Goal: Information Seeking & Learning: Learn about a topic

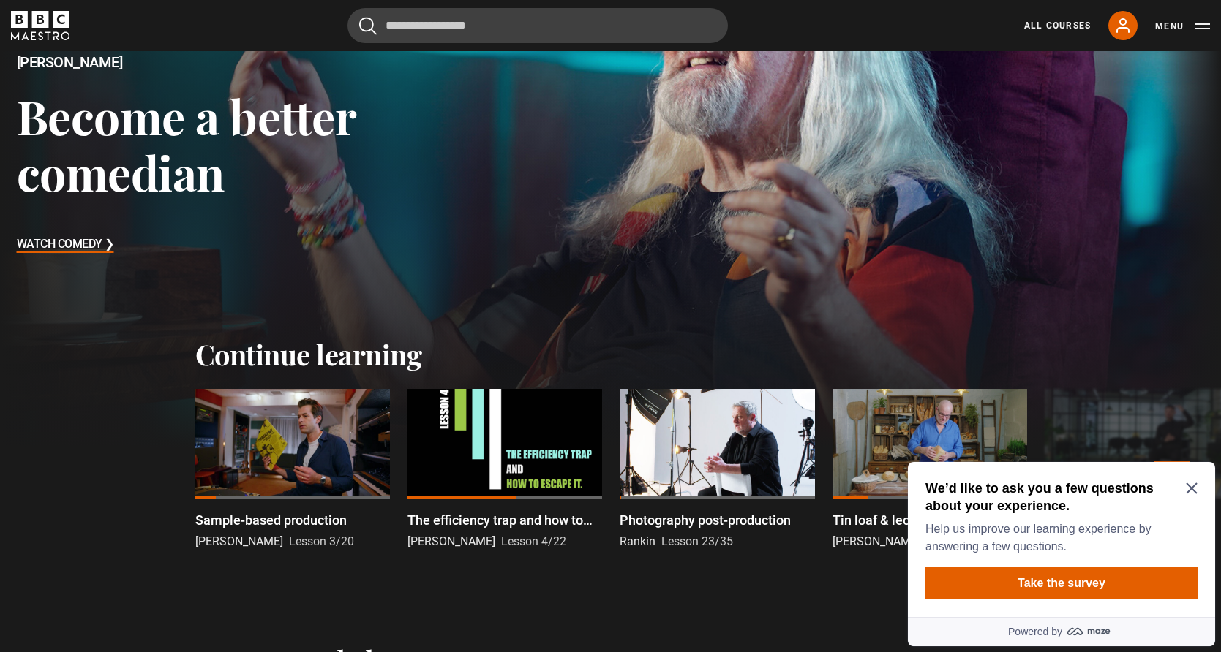
scroll to position [193, 0]
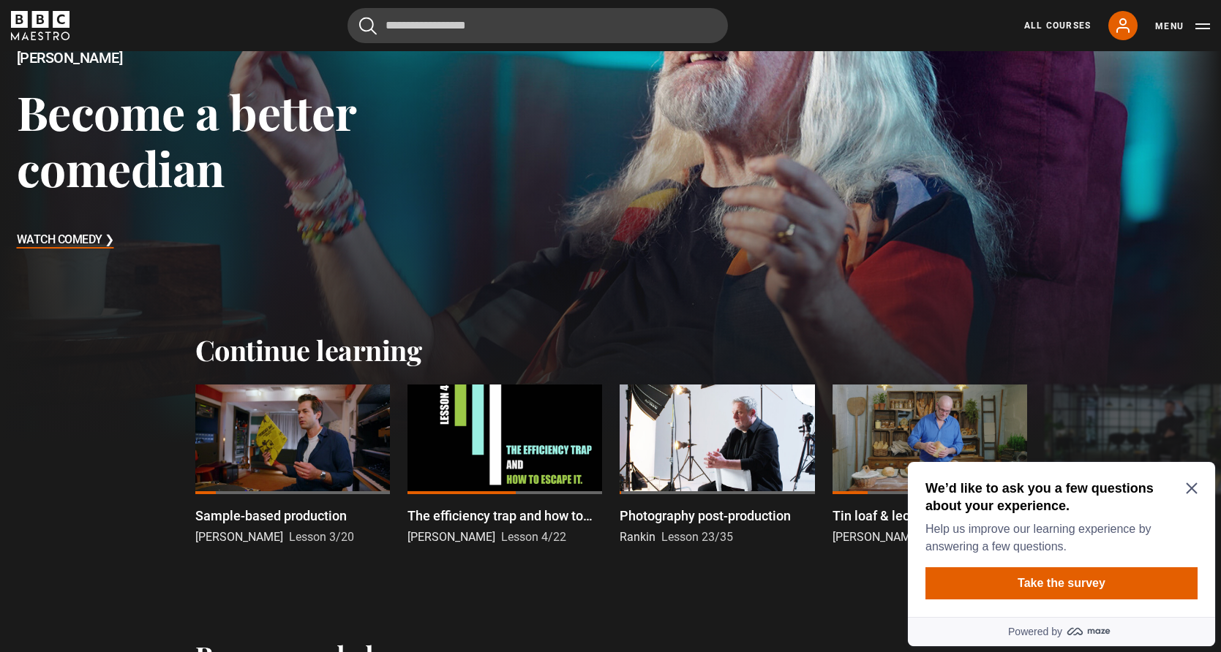
click at [1190, 484] on icon "Close Maze Prompt" at bounding box center [1192, 489] width 12 height 12
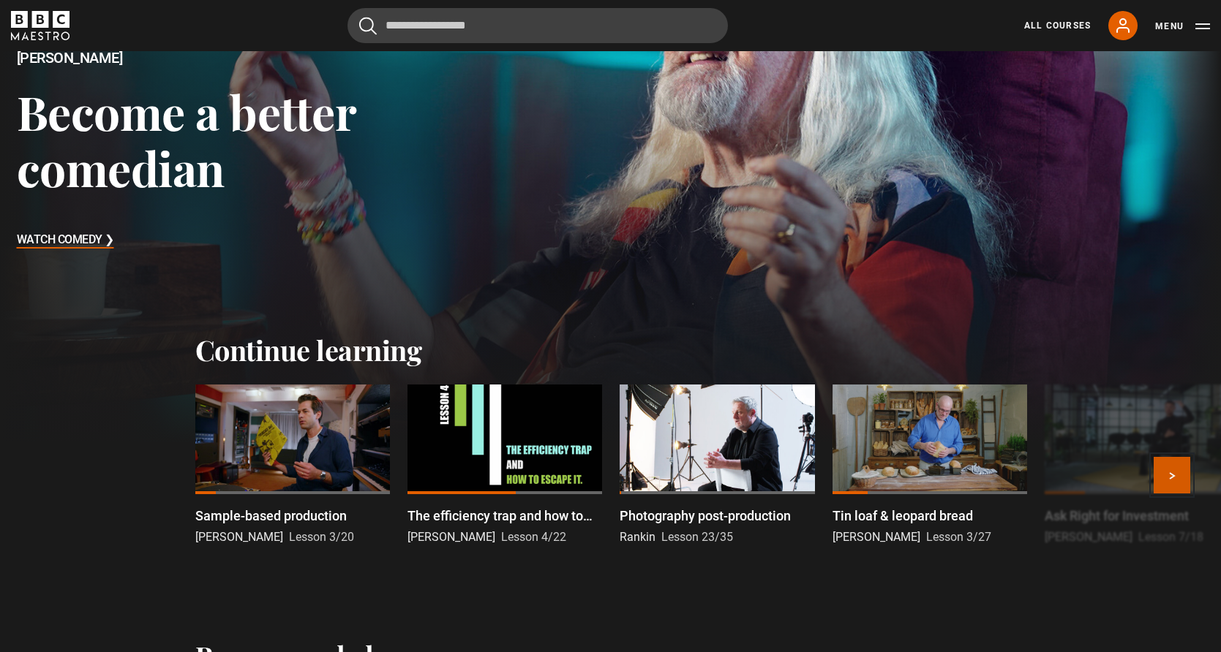
click at [1175, 471] on button "Next" at bounding box center [1172, 475] width 37 height 37
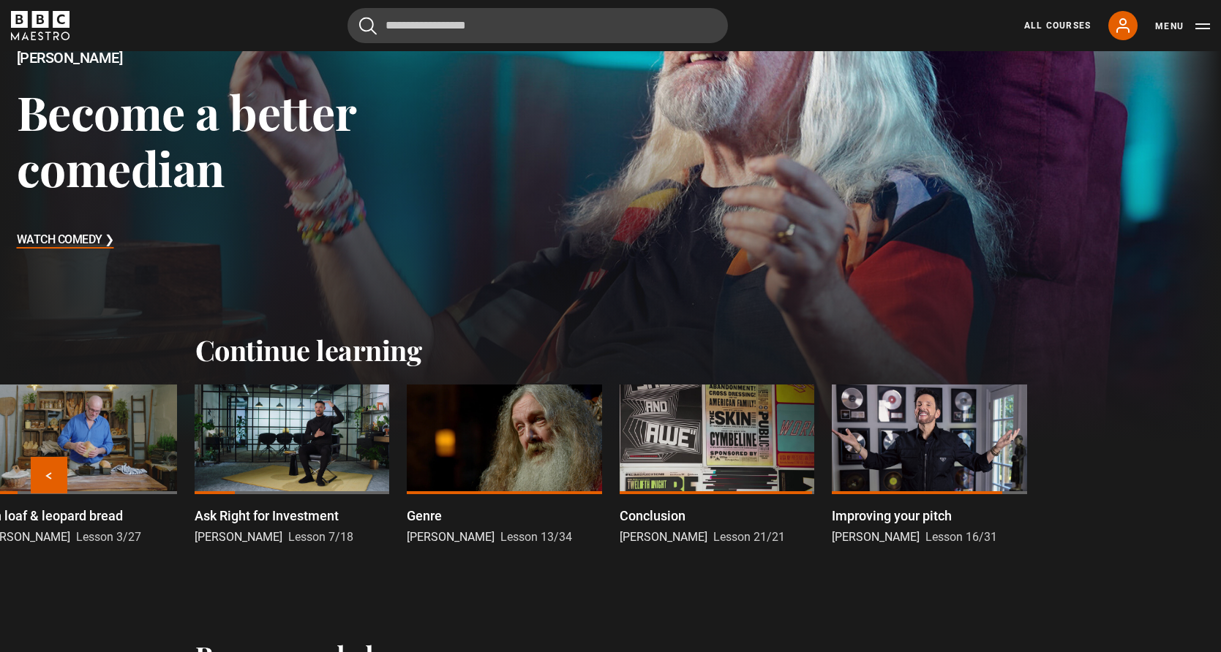
click at [881, 418] on div at bounding box center [929, 440] width 195 height 110
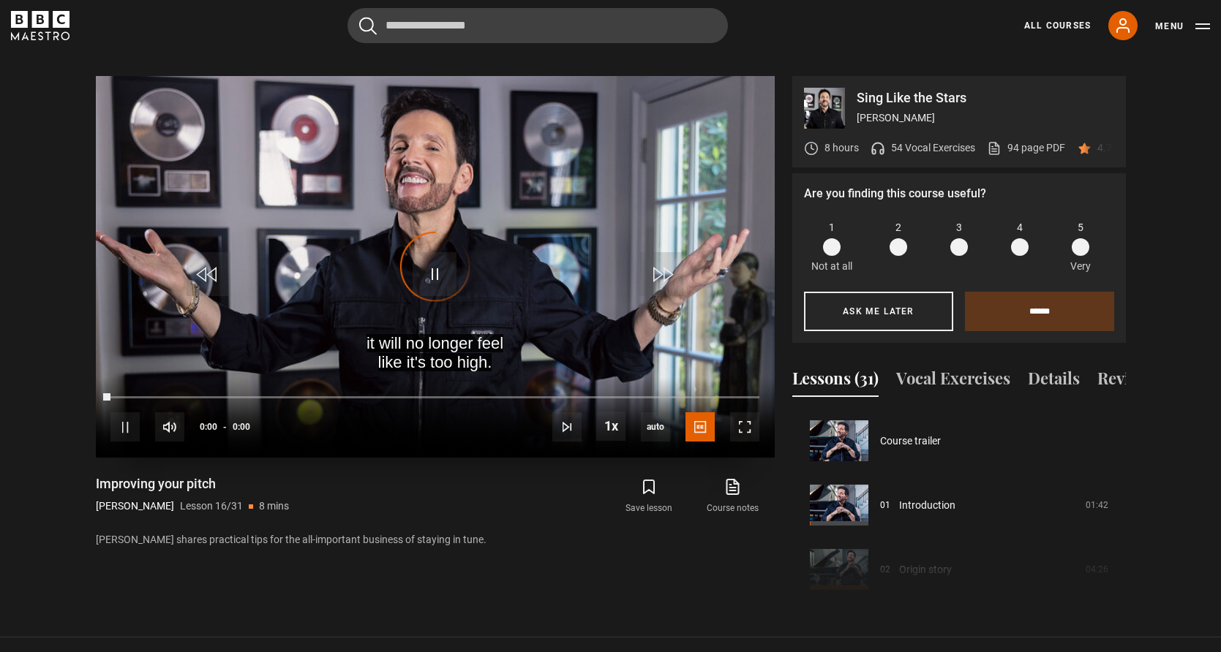
scroll to position [966, 0]
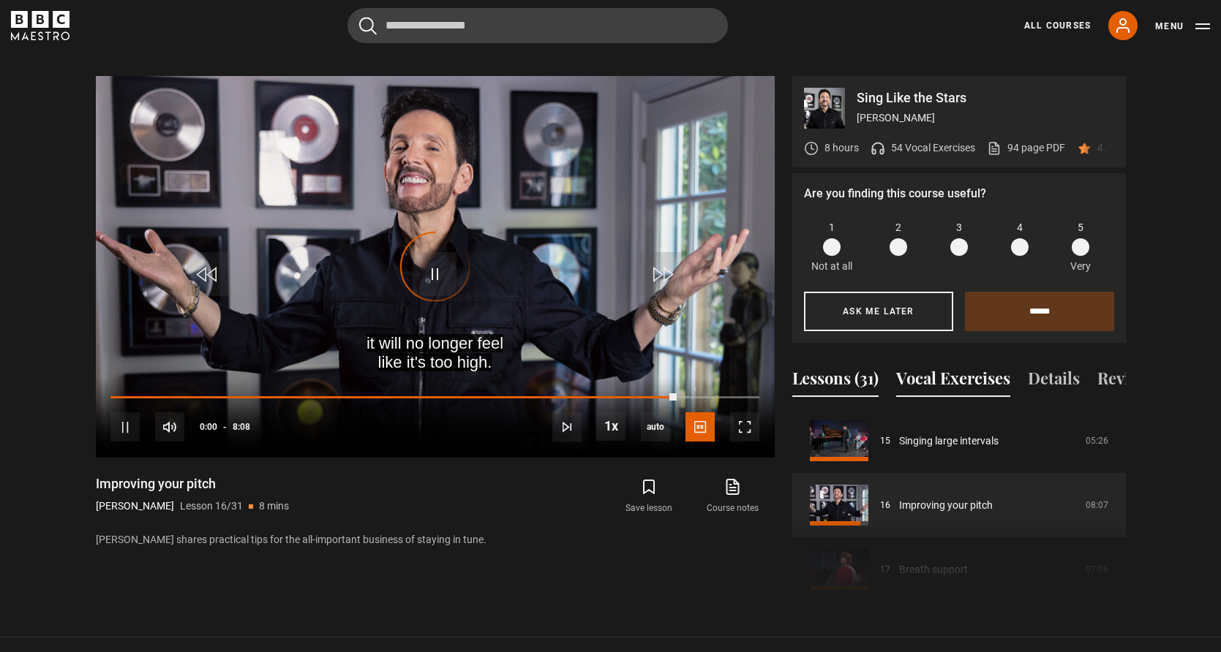
click at [963, 366] on button "Vocal Exercises" at bounding box center [953, 381] width 114 height 31
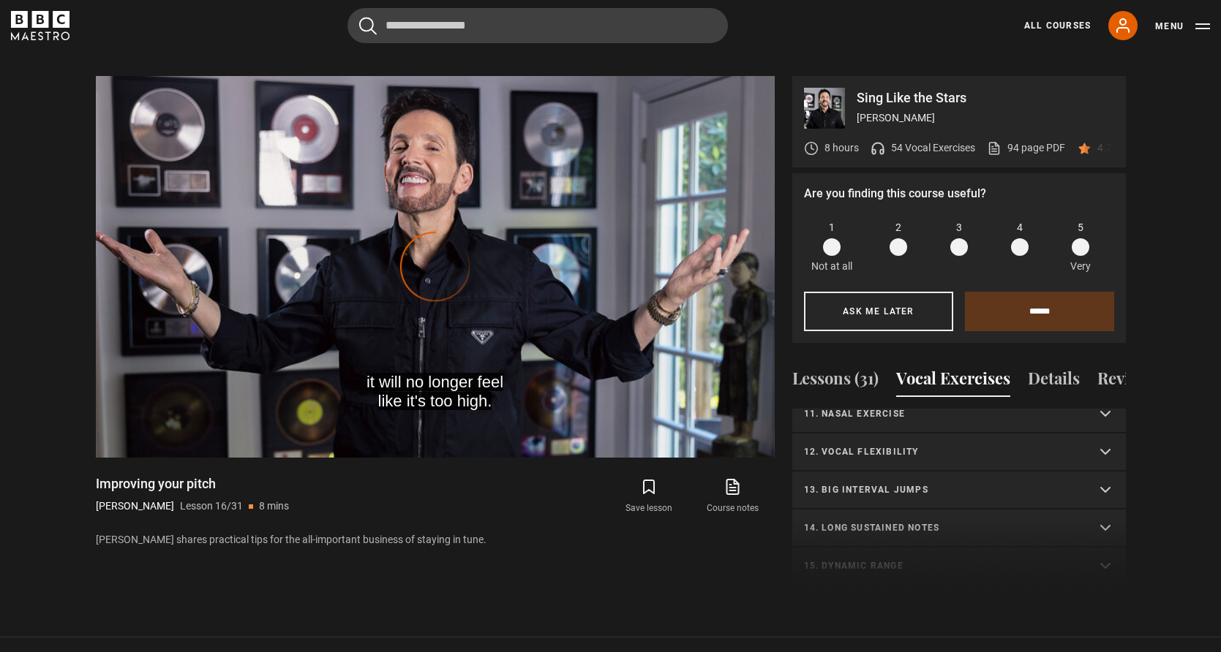
scroll to position [486, 0]
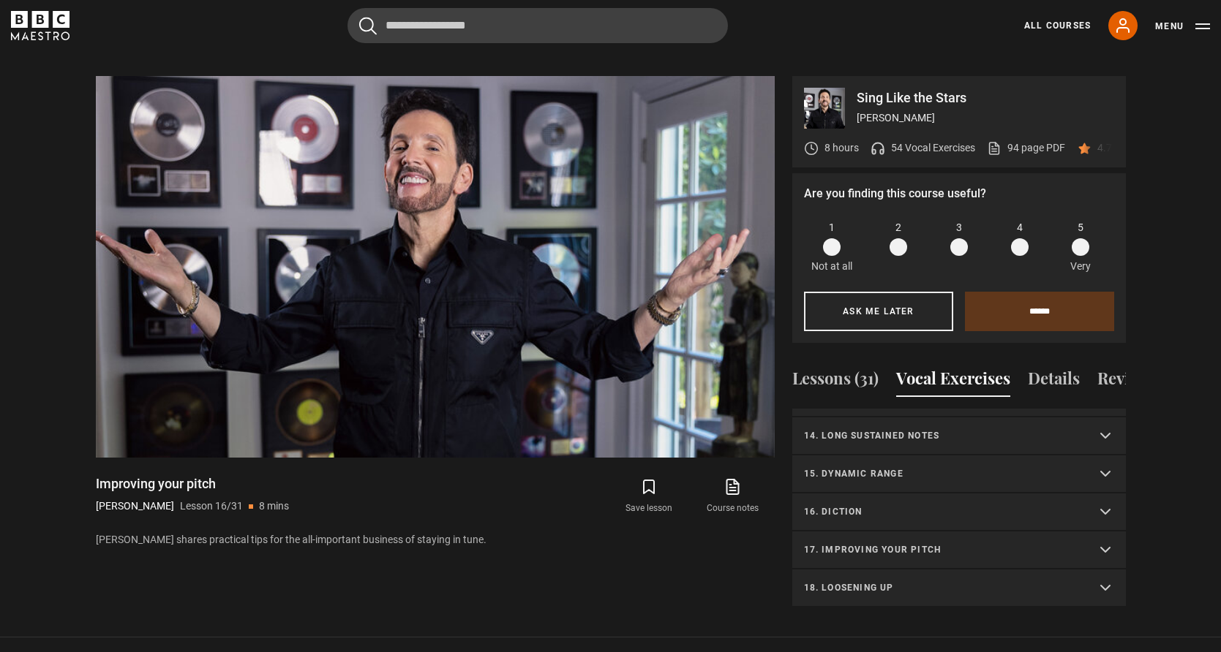
click at [1103, 573] on summary "18. Loosening up" at bounding box center [959, 589] width 334 height 38
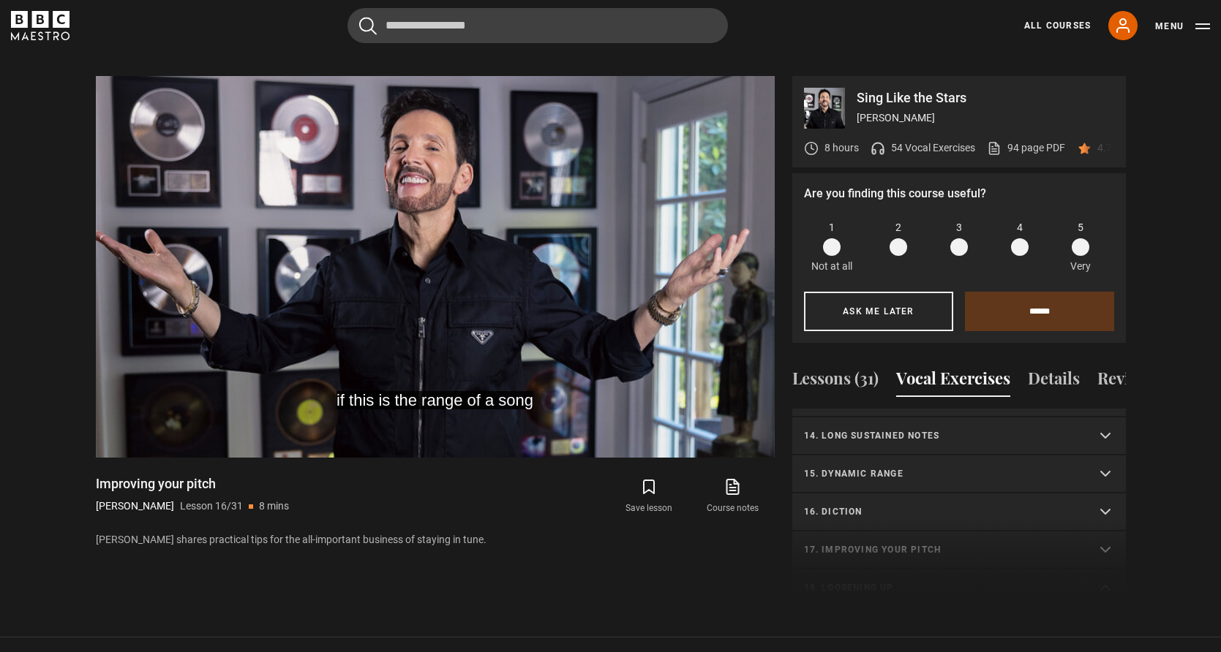
scroll to position [867, 0]
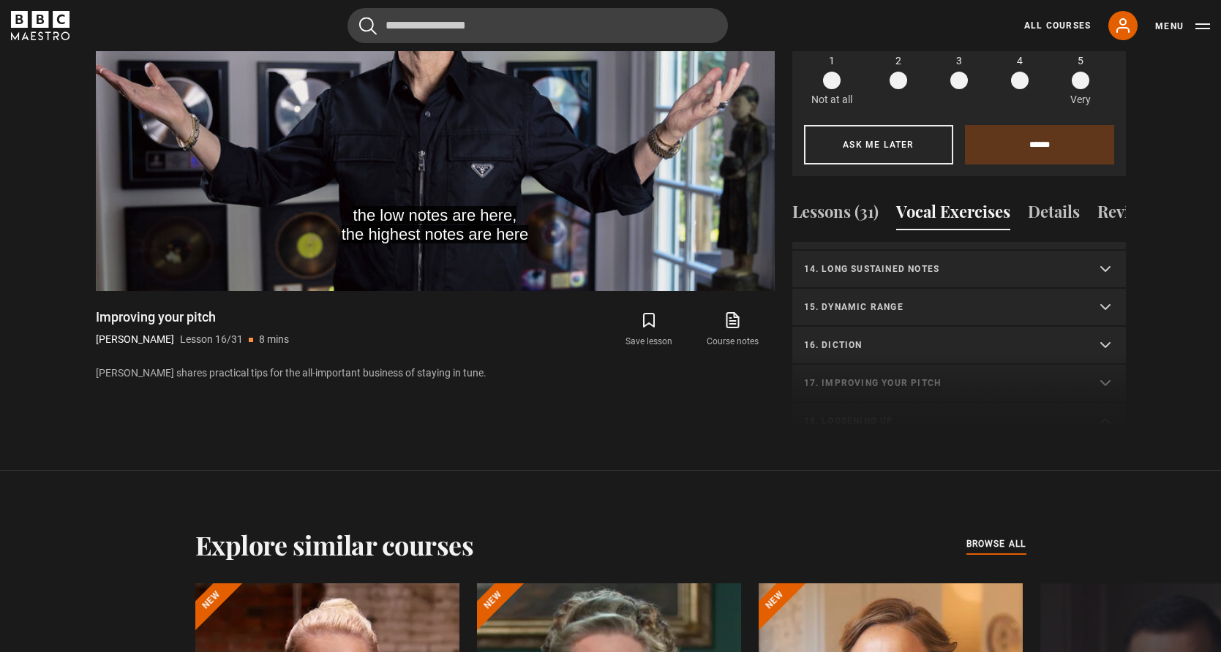
click at [988, 381] on div "1. Vocal slides Level 1 | All Voices 04:23 Level 2 | All Voices 06:30 Level 3 |…" at bounding box center [959, 341] width 334 height 199
click at [935, 339] on p "16. Diction" at bounding box center [941, 345] width 275 height 13
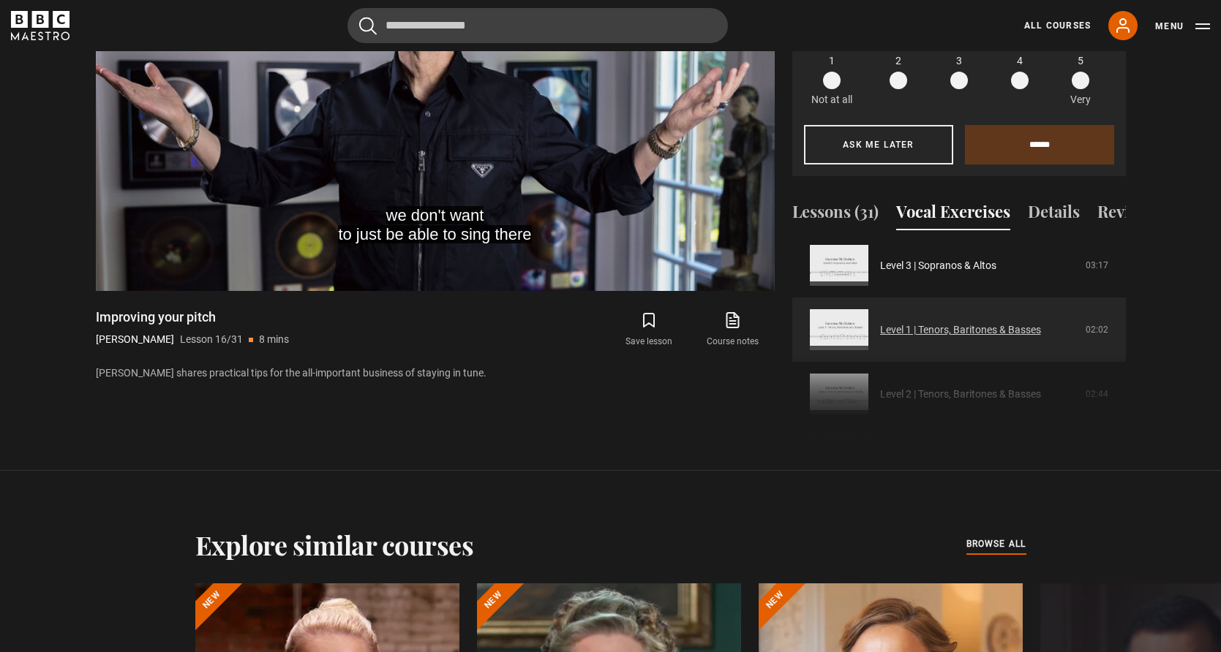
scroll to position [528, 0]
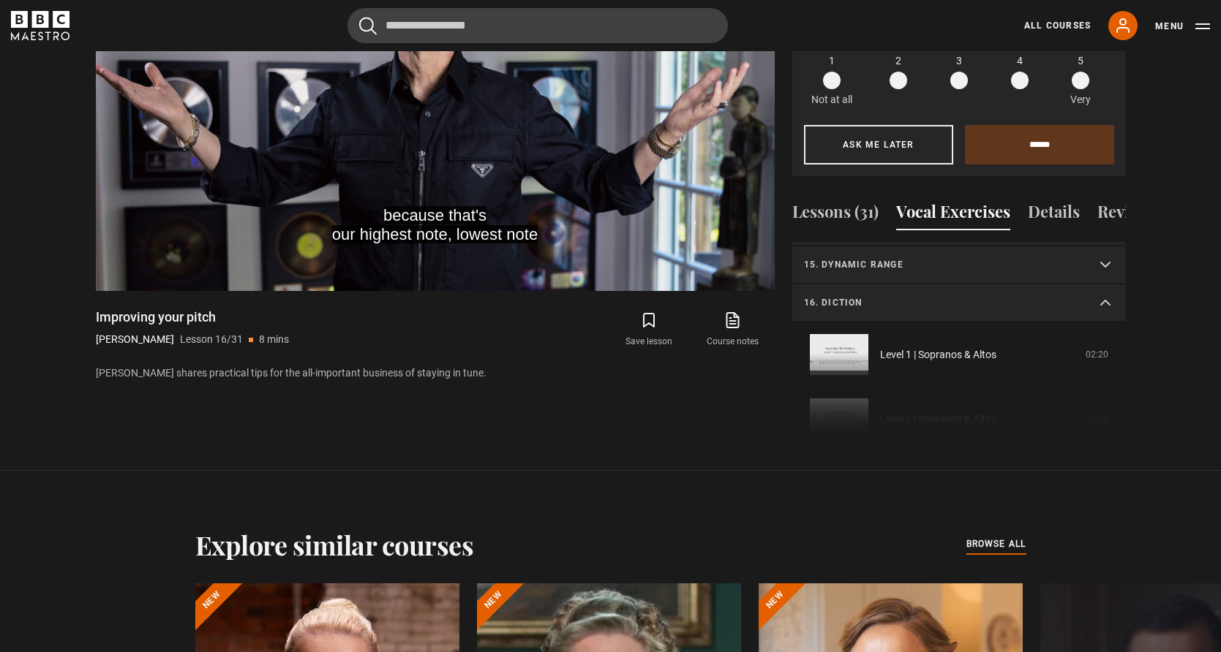
click at [1108, 287] on summary "16. Diction" at bounding box center [959, 304] width 334 height 38
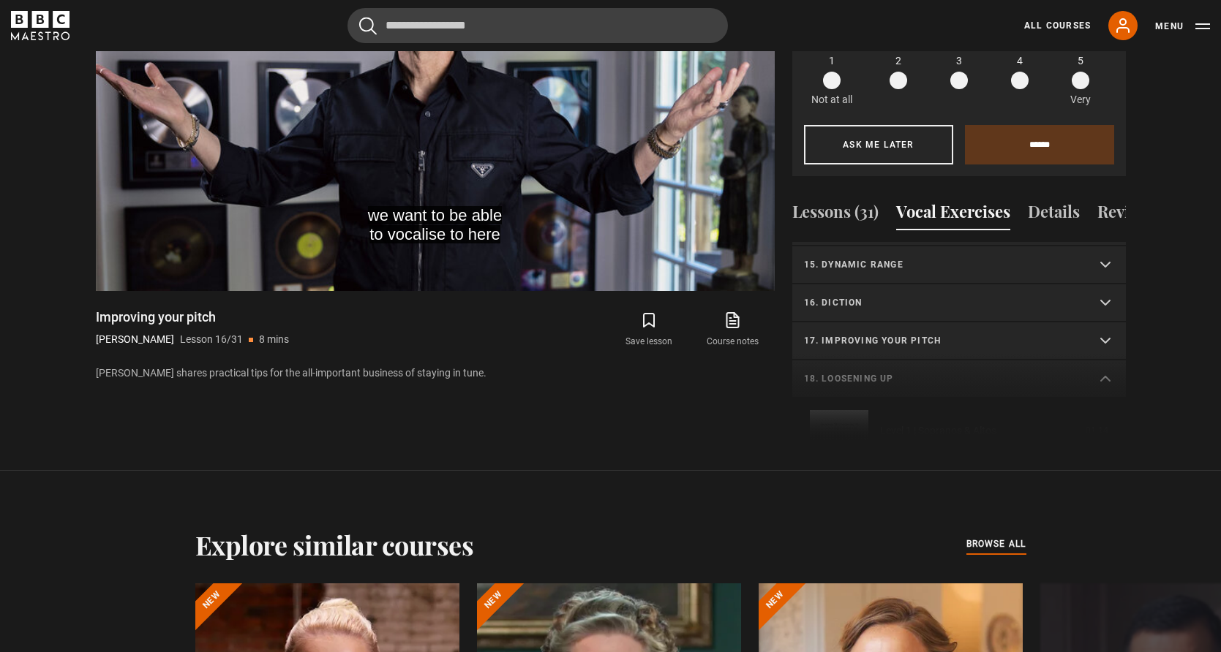
scroll to position [941, 0]
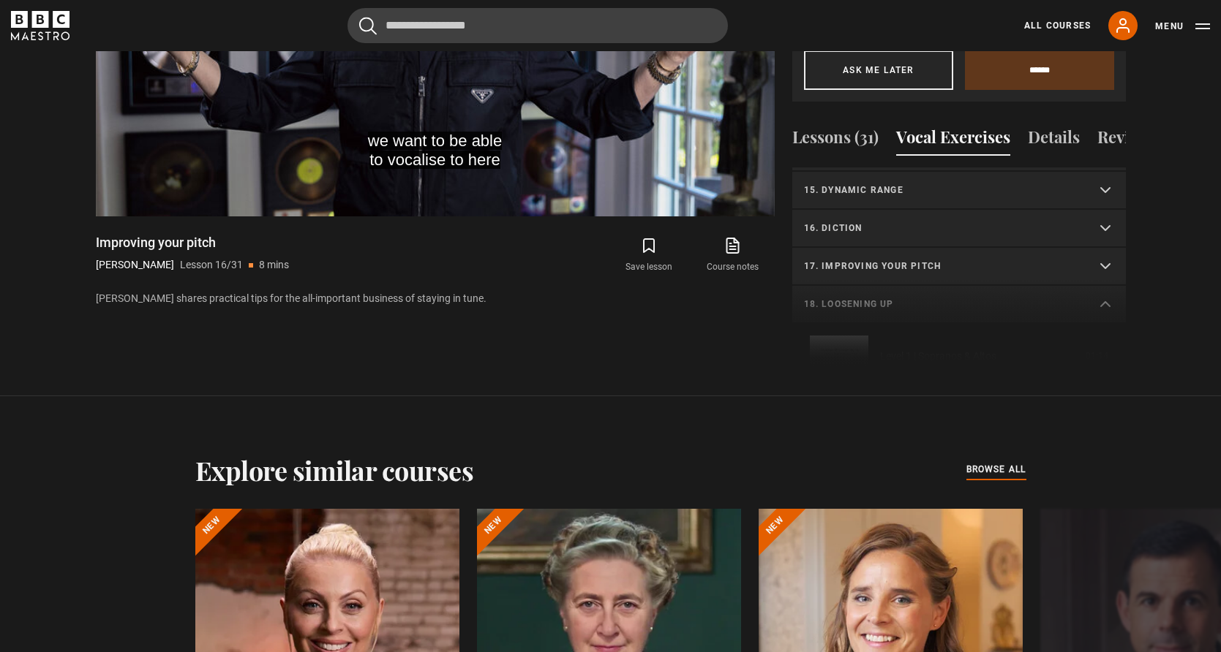
click at [1102, 287] on div "1. Vocal slides Level 1 | All Voices 04:23 Level 2 | All Voices 06:30 Level 3 |…" at bounding box center [959, 267] width 334 height 199
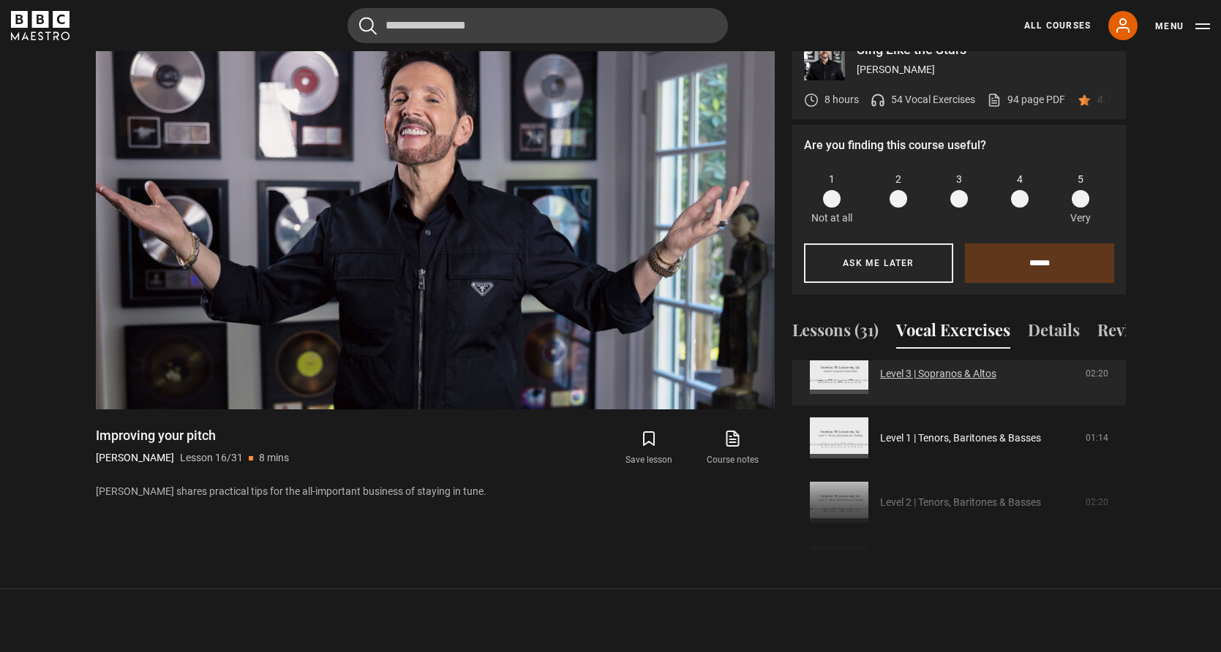
scroll to position [833, 0]
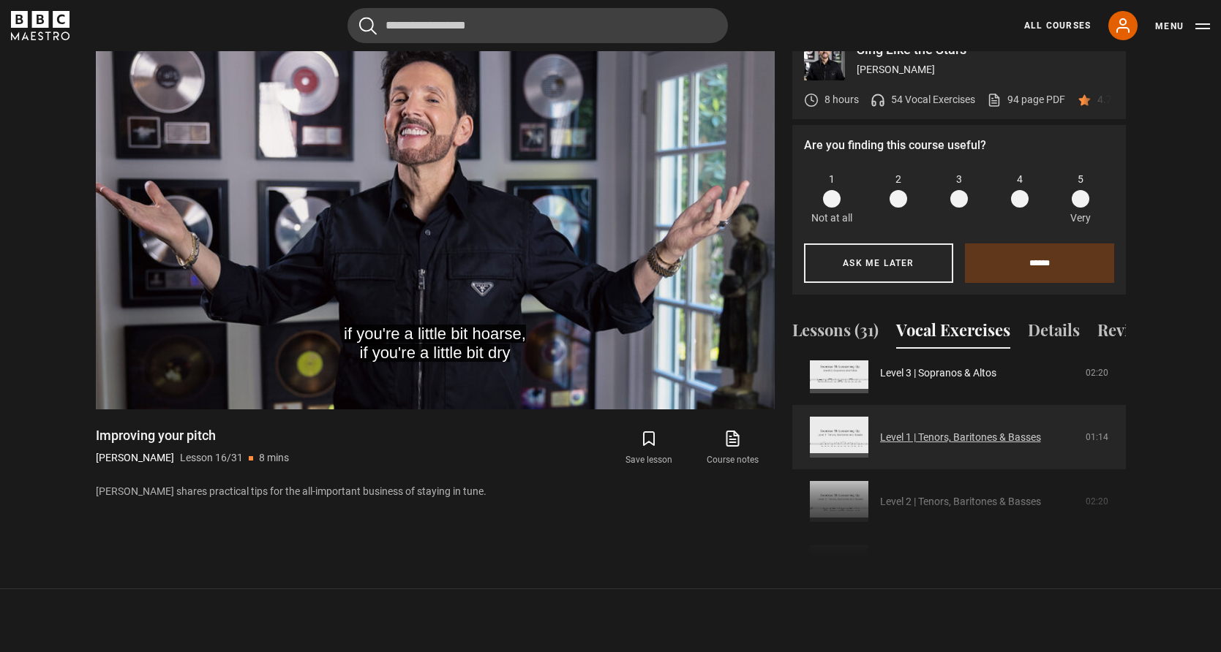
click at [938, 430] on link "Level 1 | Tenors, Baritones & Basses" at bounding box center [960, 437] width 161 height 15
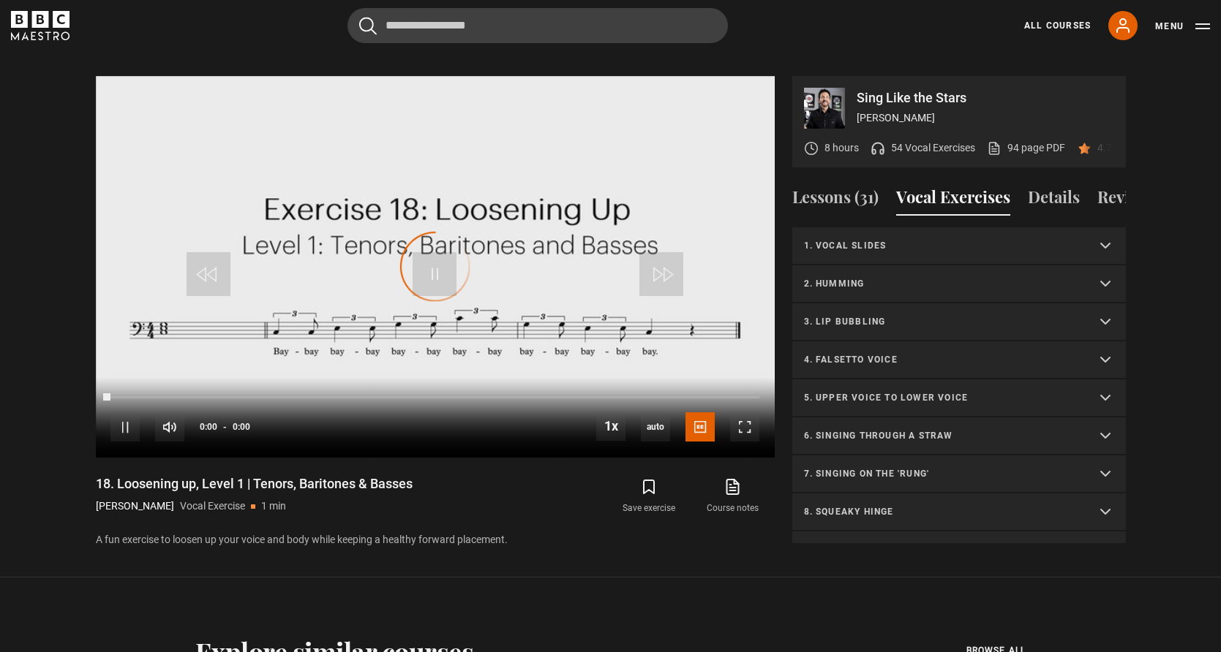
scroll to position [755, 0]
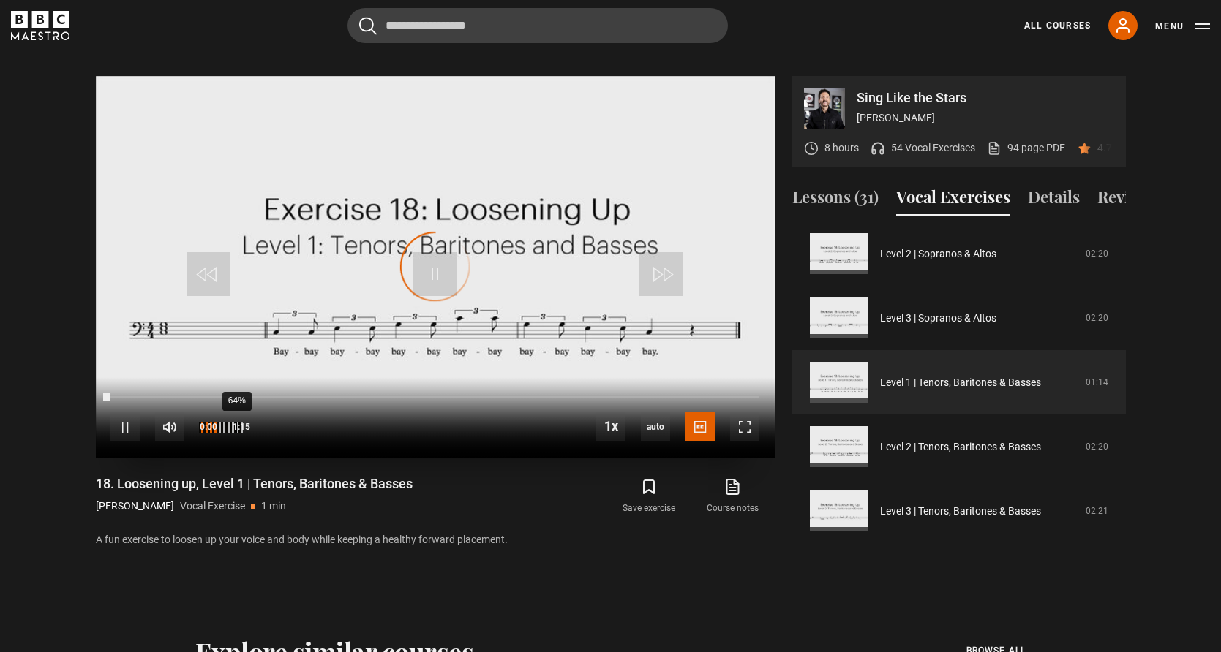
click at [236, 422] on div "64%" at bounding box center [236, 427] width 1 height 11
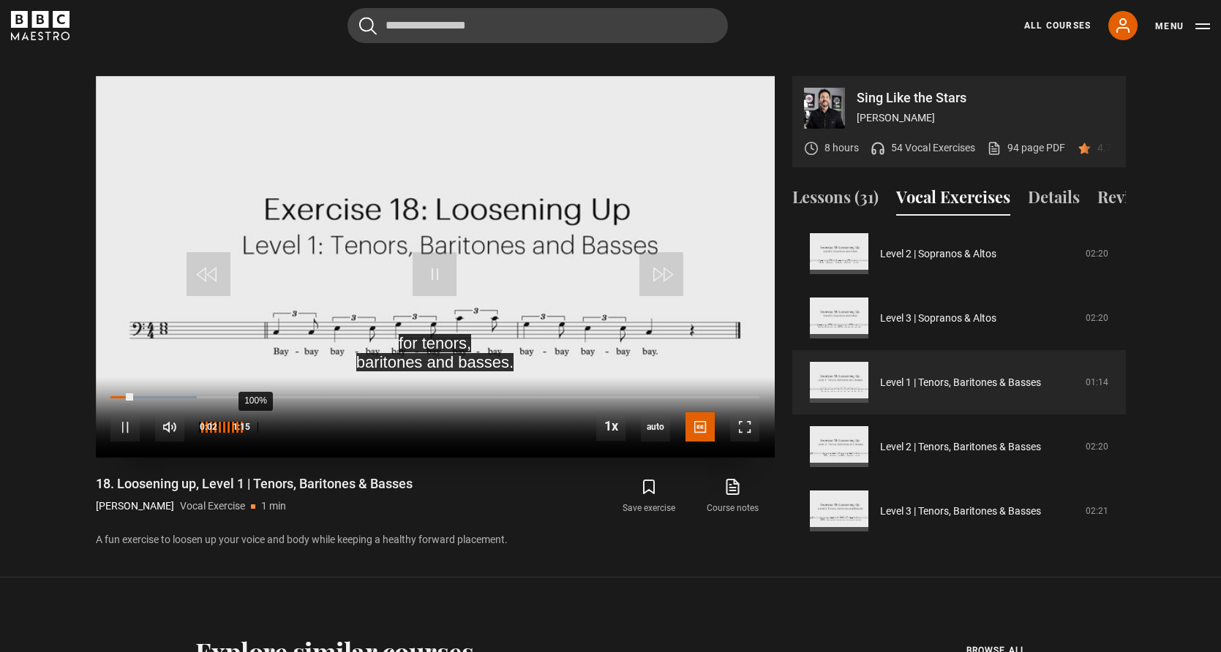
drag, startPoint x: 232, startPoint y: 410, endPoint x: 250, endPoint y: 411, distance: 18.3
click at [257, 422] on div "100%" at bounding box center [257, 427] width 1 height 11
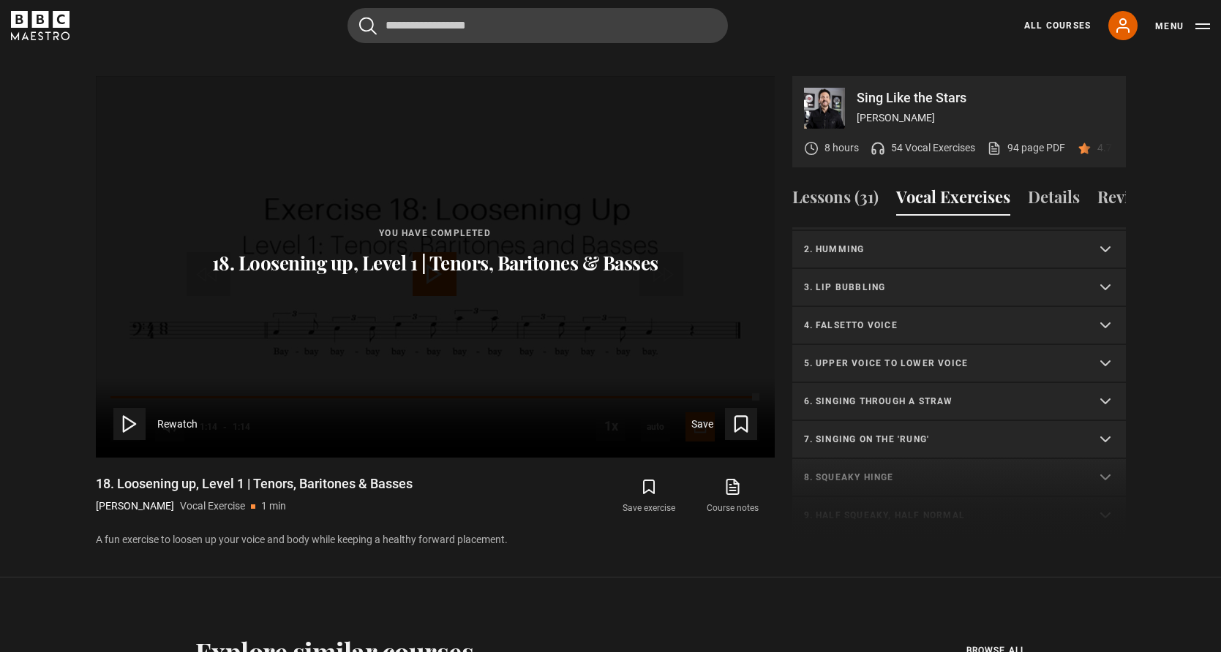
scroll to position [0, 0]
click at [947, 277] on p "2. Humming" at bounding box center [941, 283] width 275 height 13
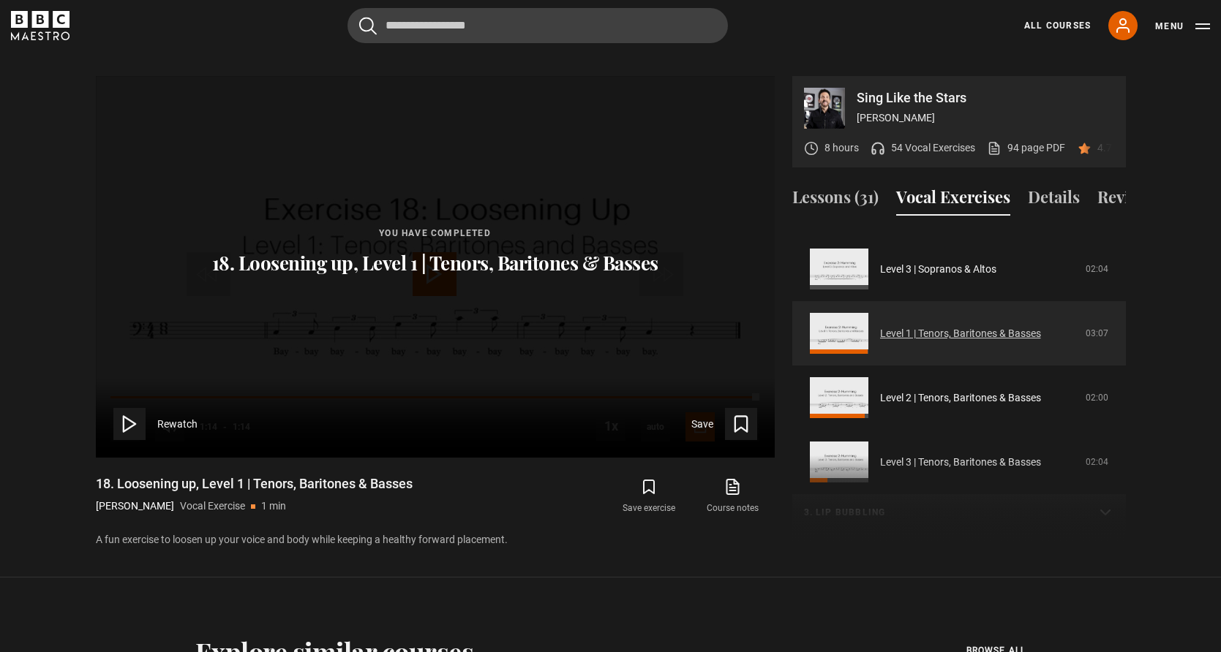
scroll to position [247, 0]
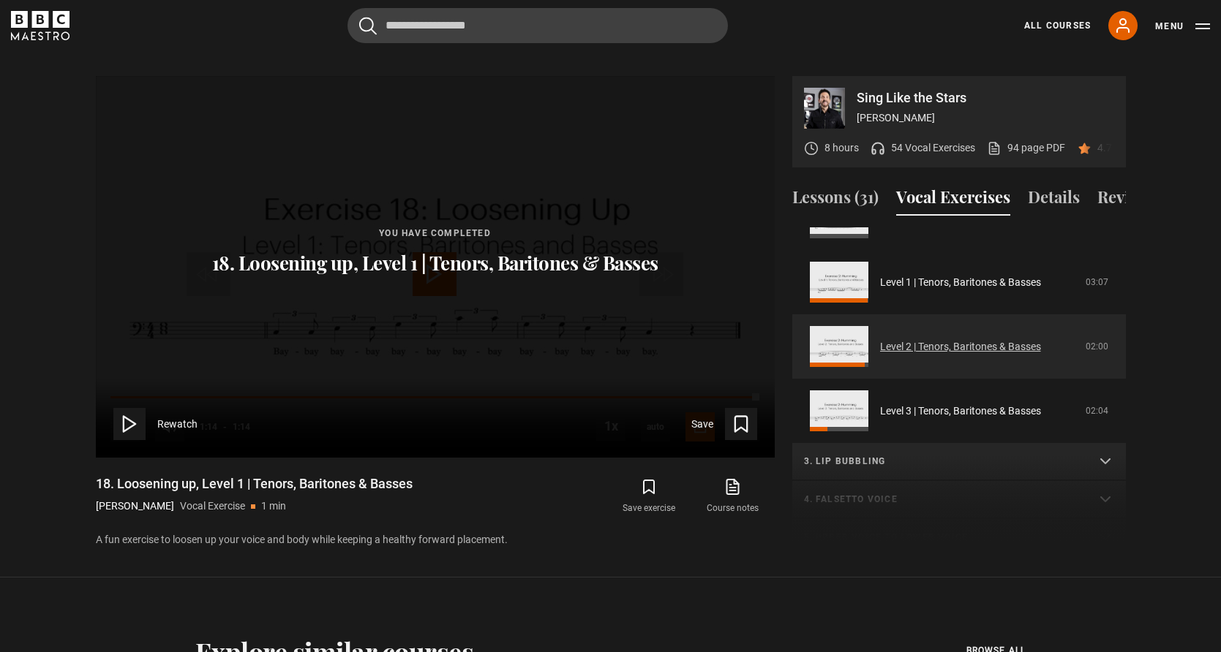
click at [914, 339] on link "Level 2 | Tenors, Baritones & Basses" at bounding box center [960, 346] width 161 height 15
click at [880, 342] on link "Level 2 | Tenors, Baritones & Basses" at bounding box center [960, 346] width 161 height 15
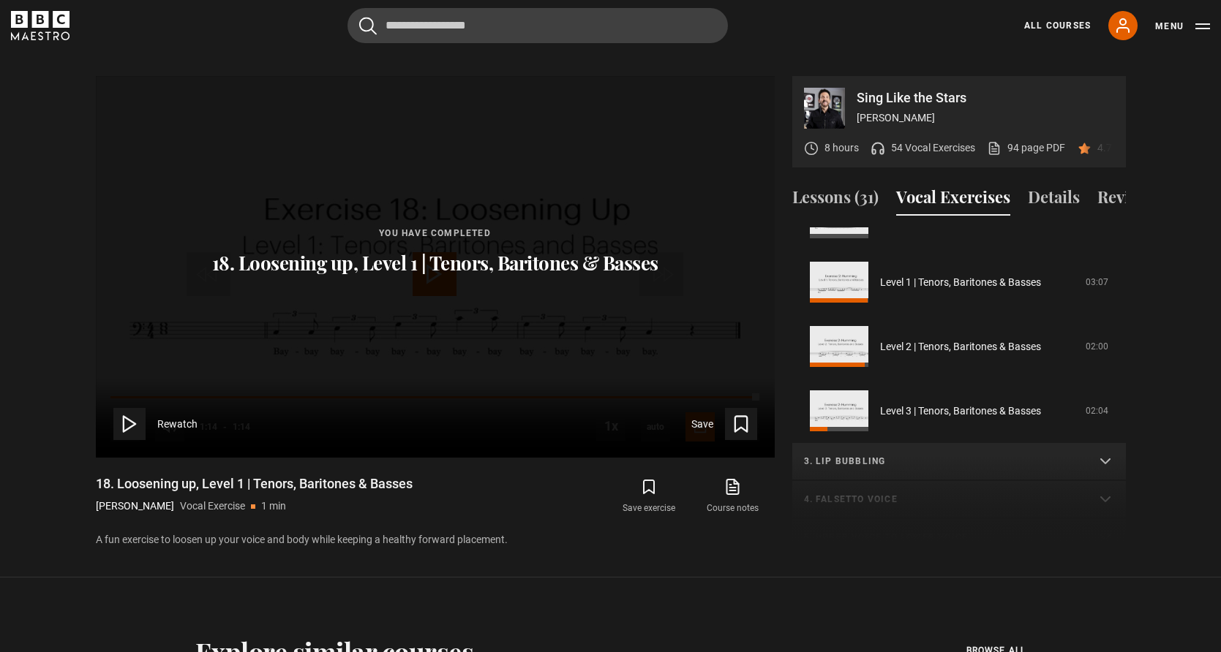
click at [129, 414] on icon at bounding box center [129, 424] width 20 height 20
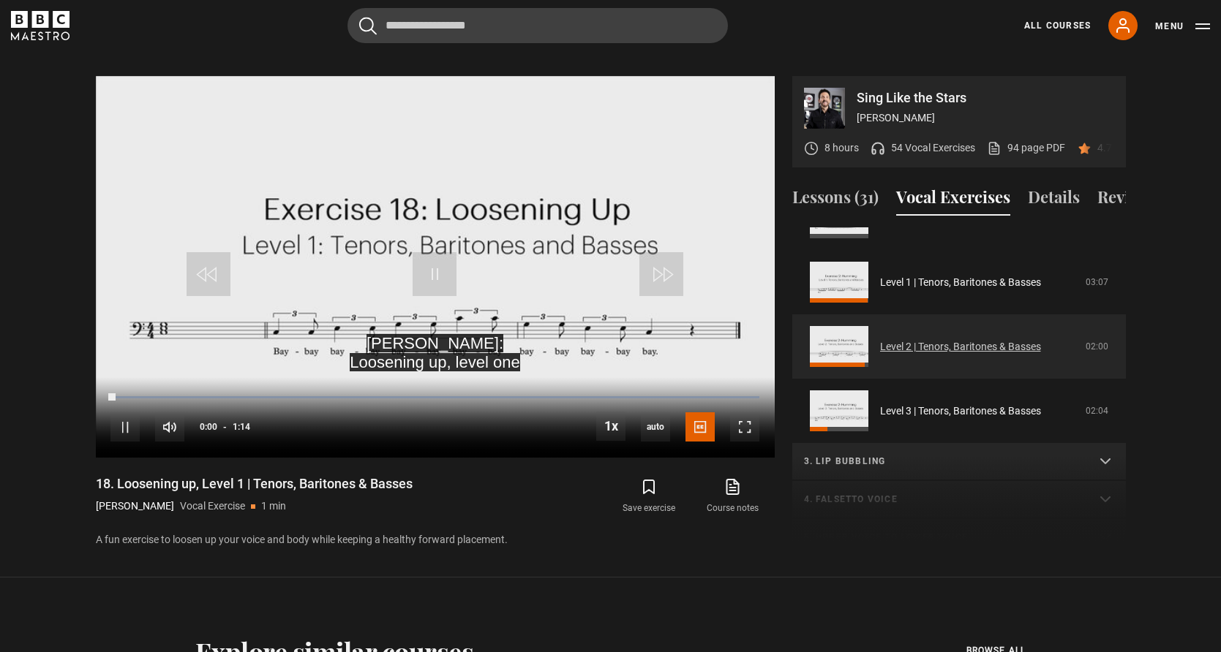
click at [880, 339] on link "Level 2 | Tenors, Baritones & Basses" at bounding box center [960, 346] width 161 height 15
drag, startPoint x: 873, startPoint y: 332, endPoint x: 909, endPoint y: 329, distance: 35.2
click at [880, 339] on link "Level 2 | Tenors, Baritones & Basses" at bounding box center [960, 346] width 161 height 15
click at [919, 339] on link "Level 2 | Tenors, Baritones & Basses" at bounding box center [960, 346] width 161 height 15
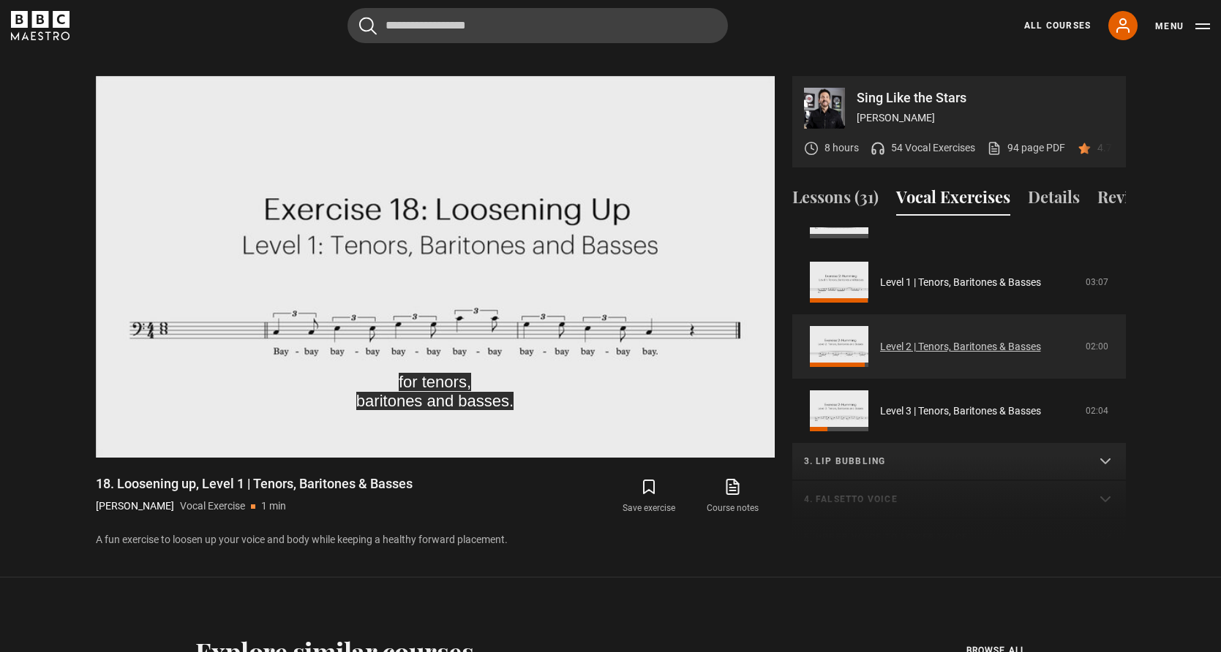
click at [919, 339] on link "Level 2 | Tenors, Baritones & Basses" at bounding box center [960, 346] width 161 height 15
click at [915, 339] on link "Level 2 | Tenors, Baritones & Basses" at bounding box center [960, 346] width 161 height 15
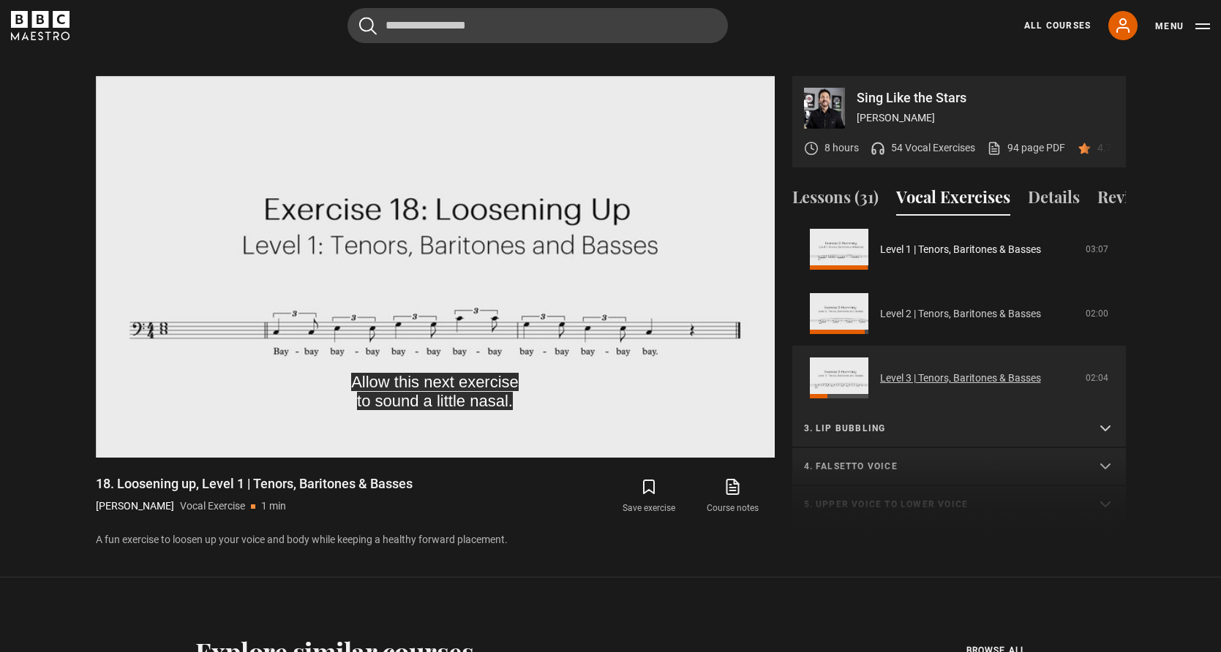
scroll to position [285, 0]
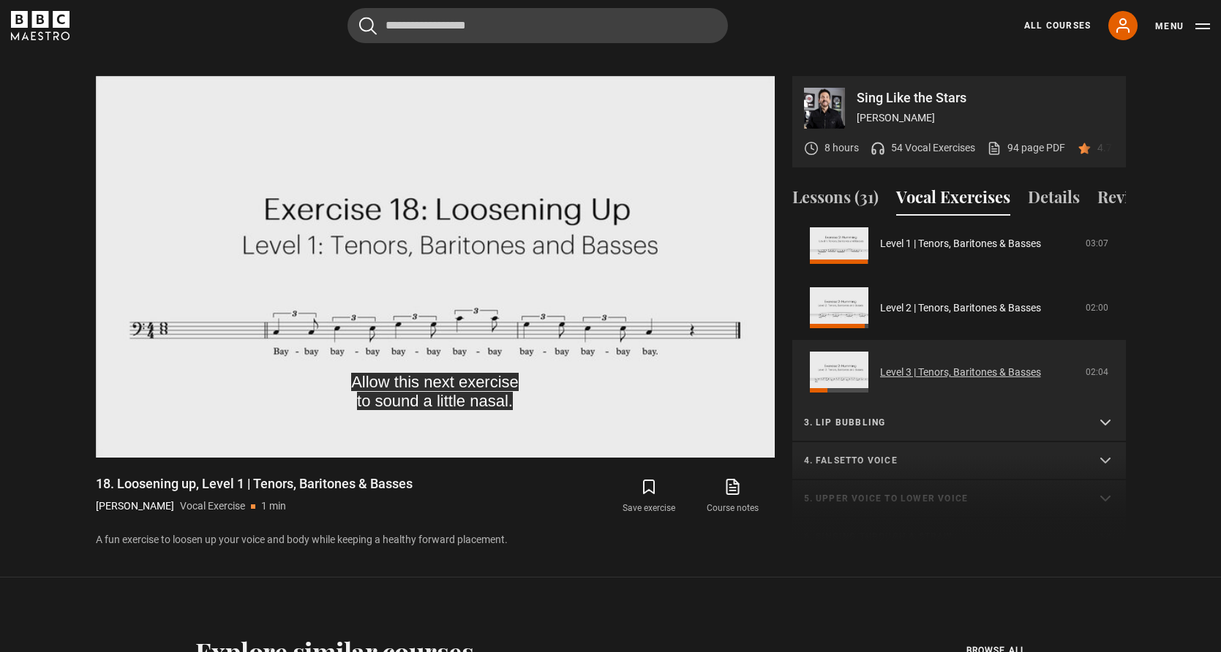
click at [903, 365] on link "Level 3 | Tenors, Baritones & Basses" at bounding box center [960, 372] width 161 height 15
click at [880, 365] on link "Level 3 | Tenors, Baritones & Basses" at bounding box center [960, 372] width 161 height 15
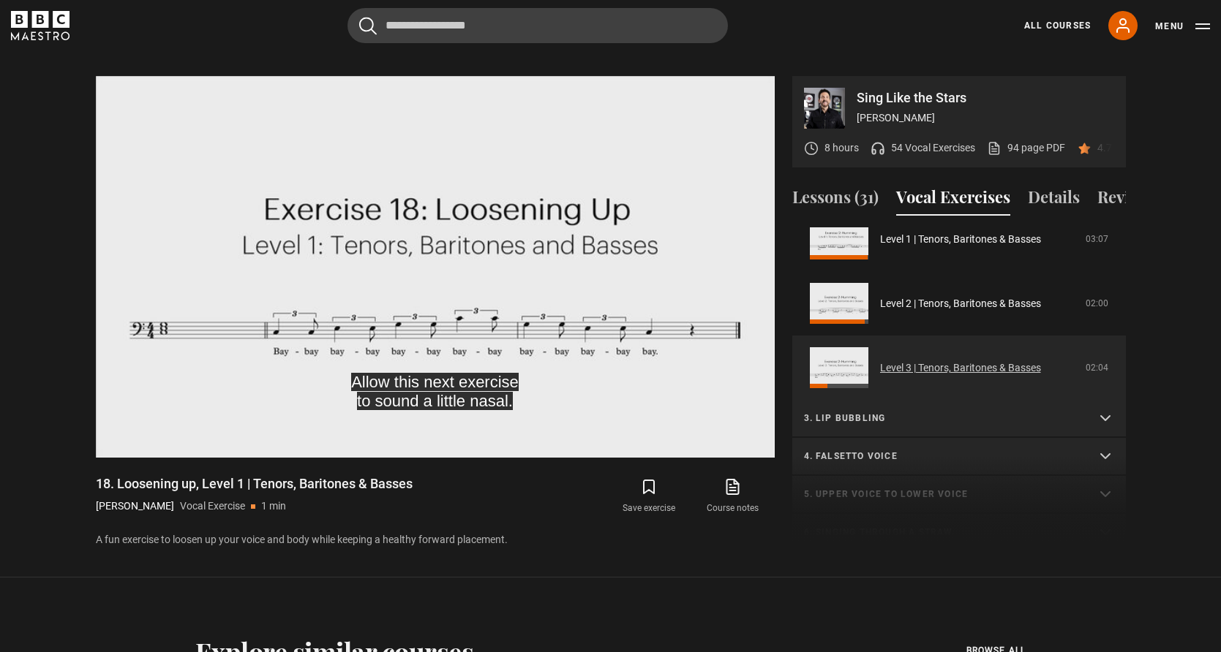
click at [880, 361] on link "Level 3 | Tenors, Baritones & Basses" at bounding box center [960, 368] width 161 height 15
click at [880, 358] on link "Level 3 | Tenors, Baritones & Basses" at bounding box center [960, 365] width 161 height 15
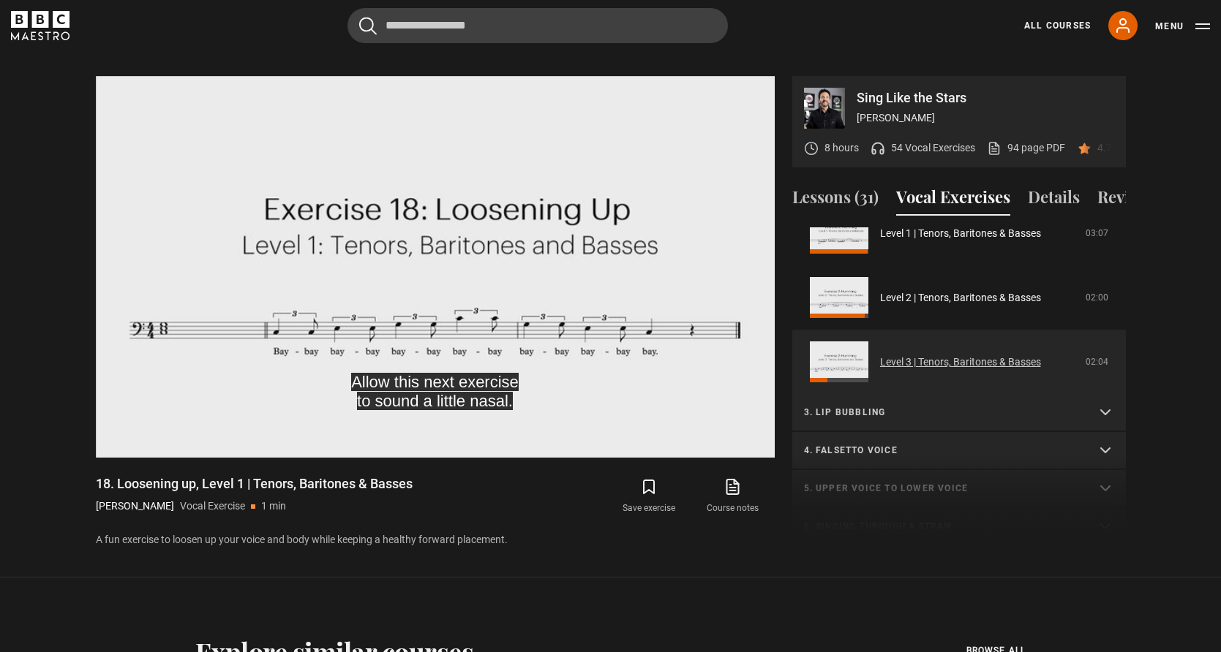
click at [880, 355] on link "Level 3 | Tenors, Baritones & Basses" at bounding box center [960, 362] width 161 height 15
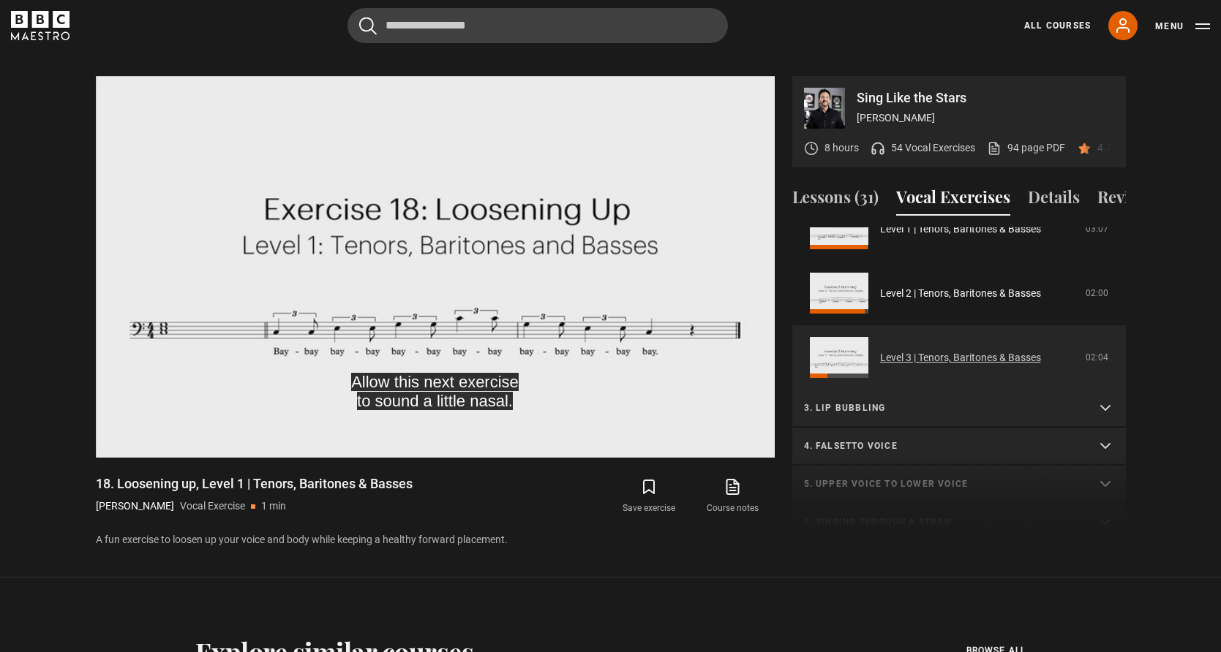
drag, startPoint x: 857, startPoint y: 352, endPoint x: 899, endPoint y: 341, distance: 43.1
click at [880, 352] on link "Level 3 | Tenors, Baritones & Basses" at bounding box center [960, 357] width 161 height 15
click at [926, 352] on link "Level 3 | Tenors, Baritones & Basses" at bounding box center [960, 359] width 161 height 15
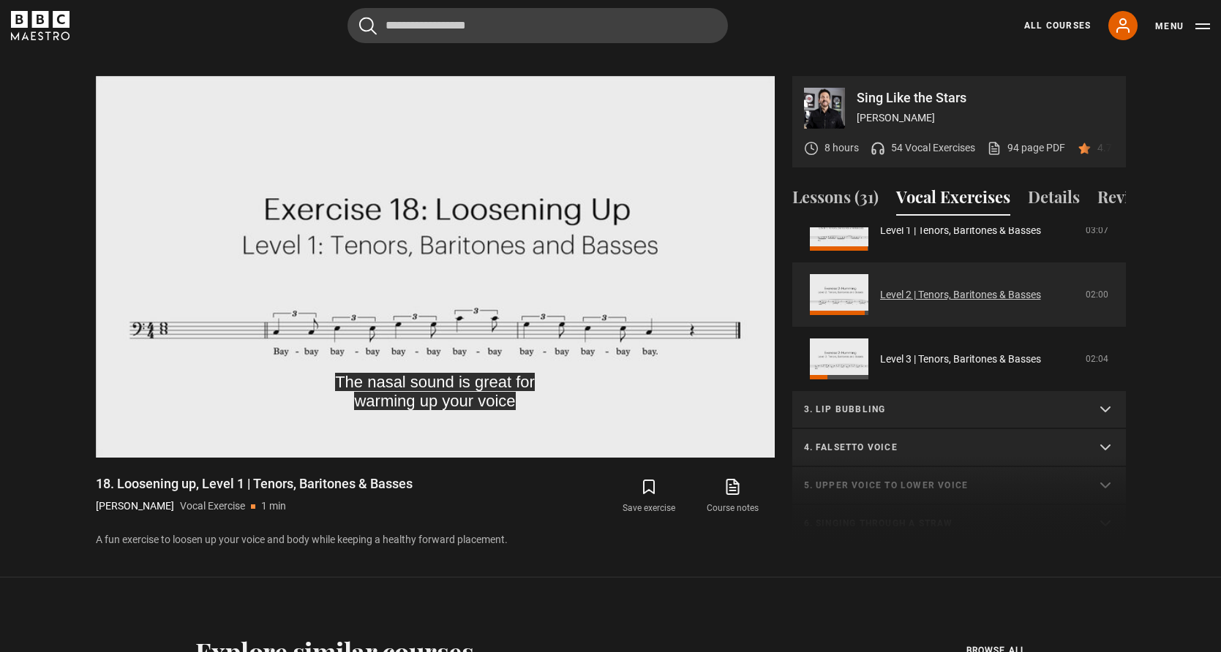
click at [961, 287] on link "Level 2 | Tenors, Baritones & Basses" at bounding box center [960, 294] width 161 height 15
click at [948, 287] on link "Level 2 | Tenors, Baritones & Basses" at bounding box center [960, 294] width 161 height 15
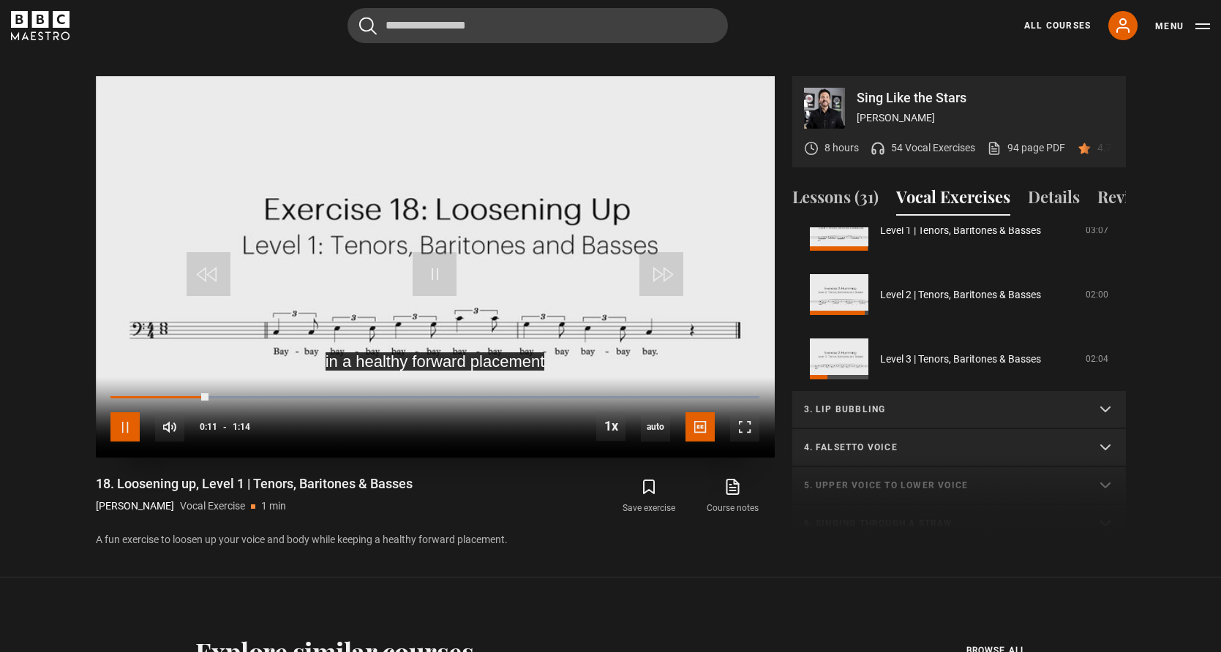
click at [132, 417] on span "Video Player" at bounding box center [124, 427] width 29 height 29
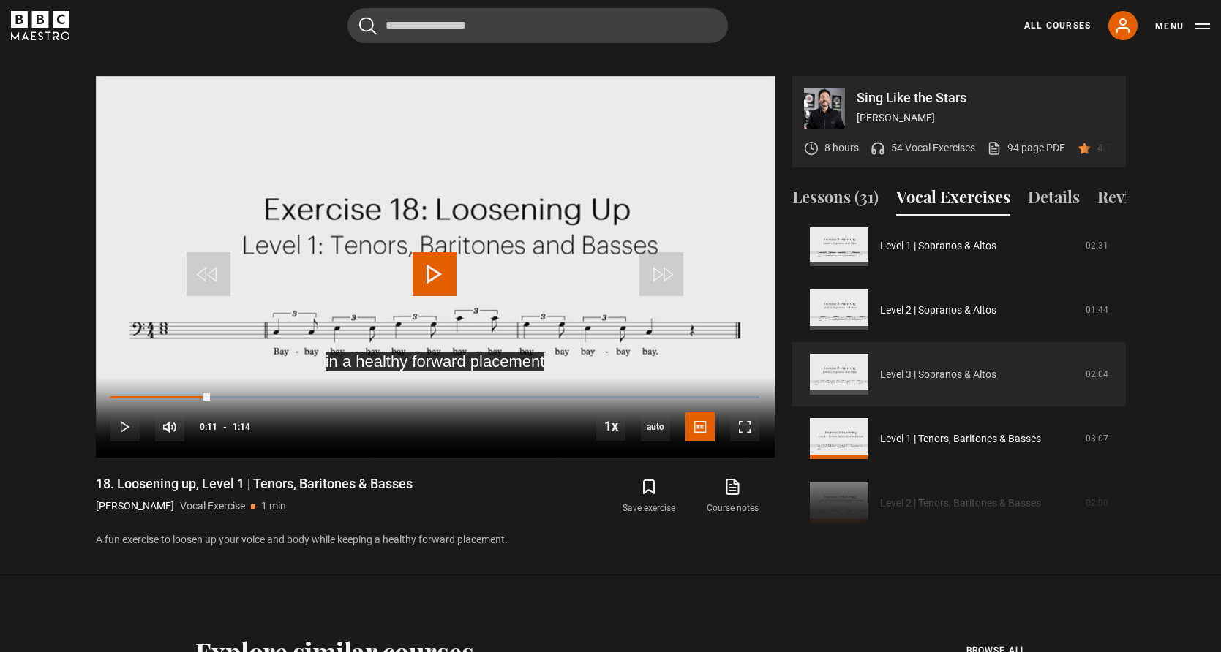
scroll to position [118, 0]
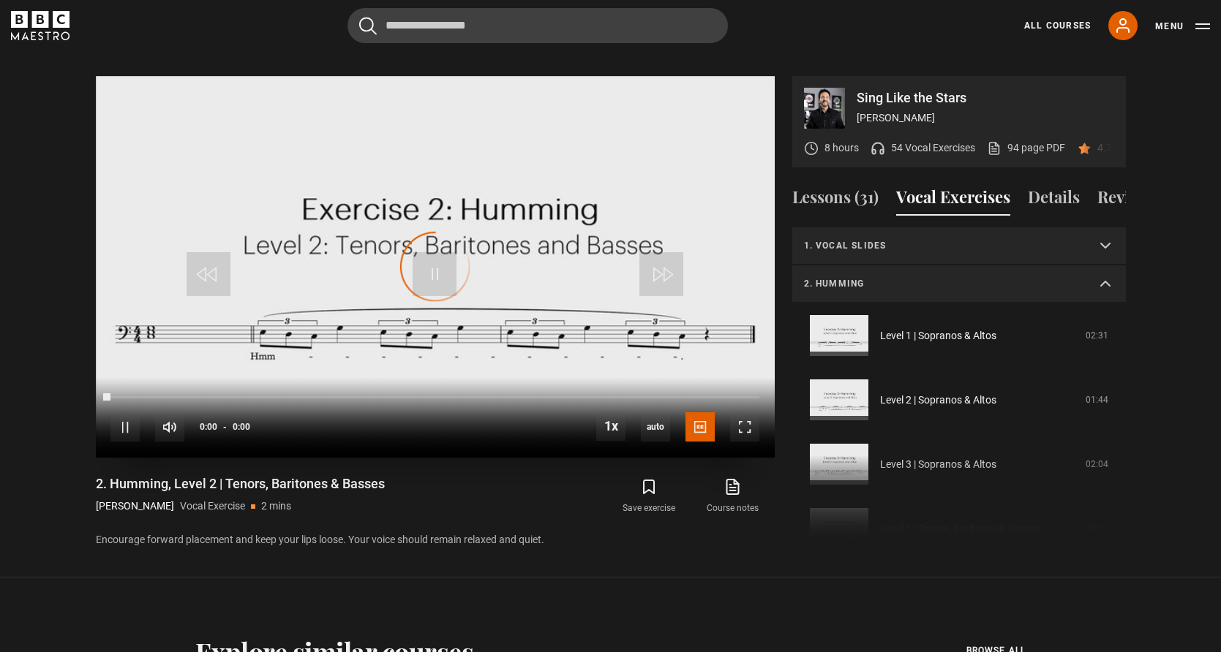
scroll to position [269, 0]
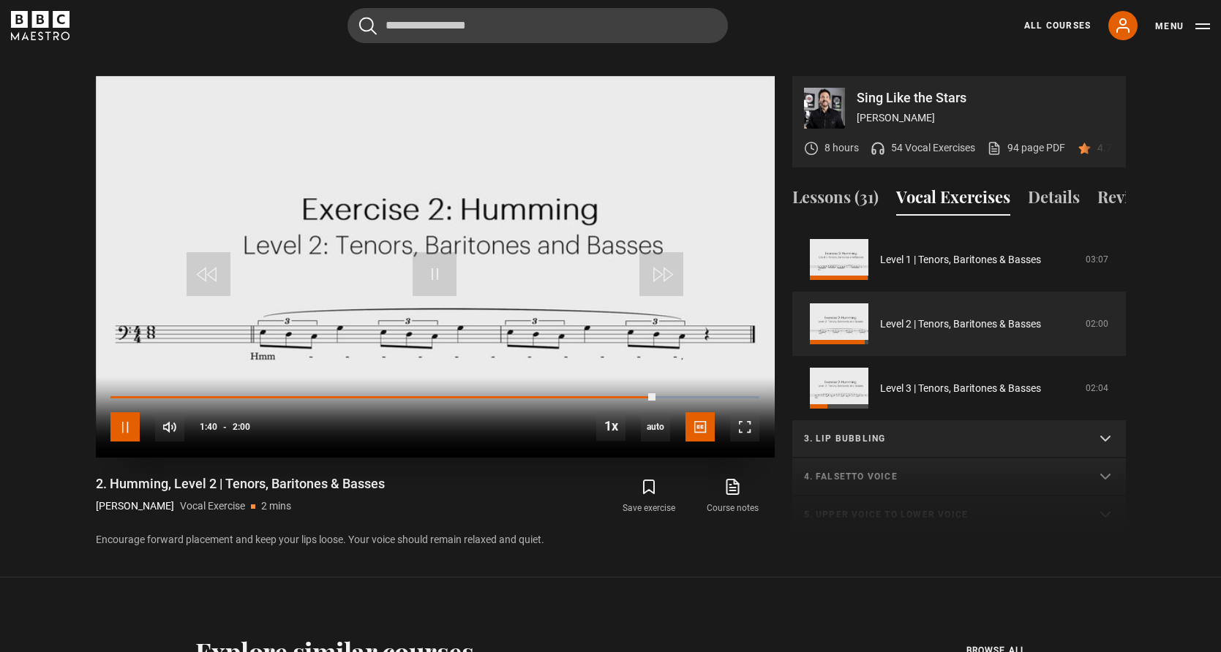
click at [120, 413] on span "Video Player" at bounding box center [124, 427] width 29 height 29
